Goal: Information Seeking & Learning: Find specific page/section

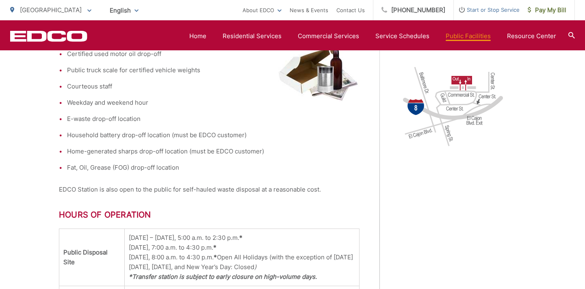
scroll to position [374, 0]
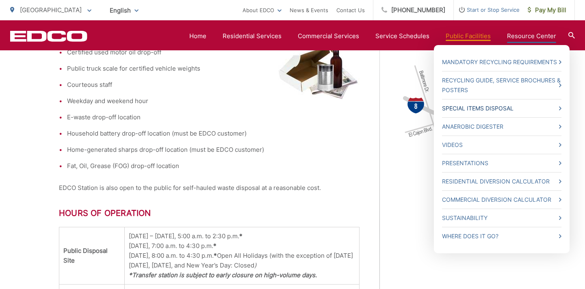
click at [485, 108] on link "Special Items Disposal" at bounding box center [501, 109] width 119 height 10
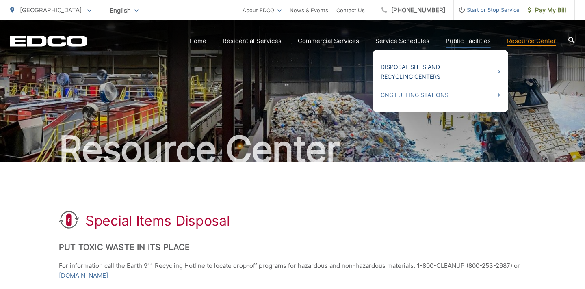
click at [425, 69] on link "Disposal Sites and Recycling Centers" at bounding box center [439, 71] width 119 height 19
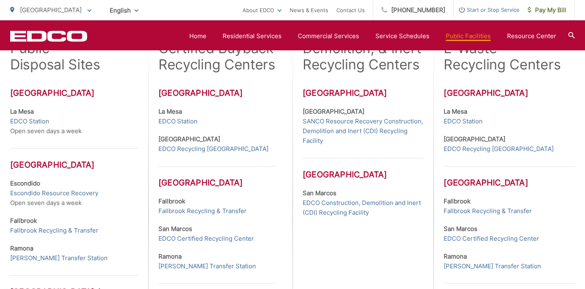
scroll to position [255, 0]
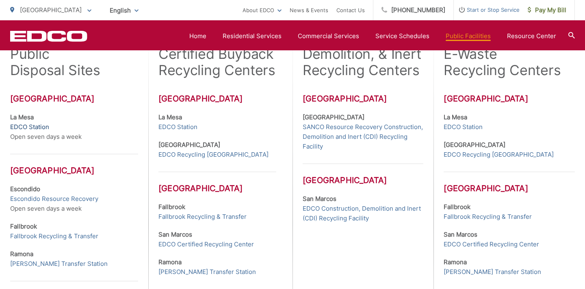
click at [30, 125] on link "EDCO Station" at bounding box center [29, 127] width 39 height 10
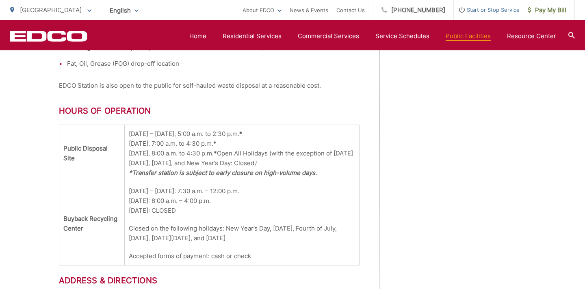
scroll to position [481, 0]
